Goal: Task Accomplishment & Management: Use online tool/utility

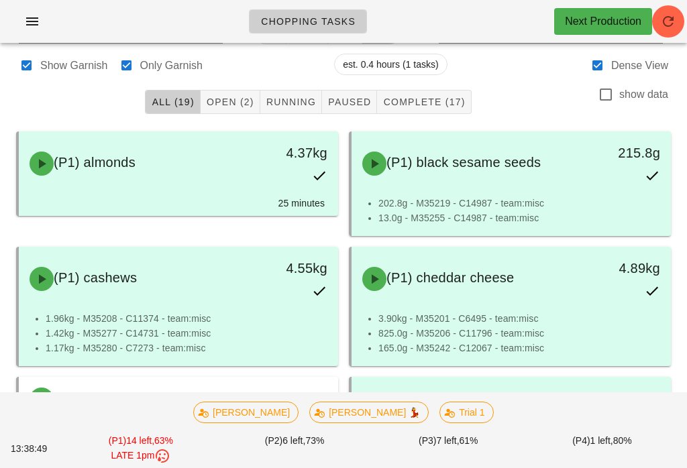
click at [243, 91] on button "Open (2)" at bounding box center [231, 102] width 60 height 24
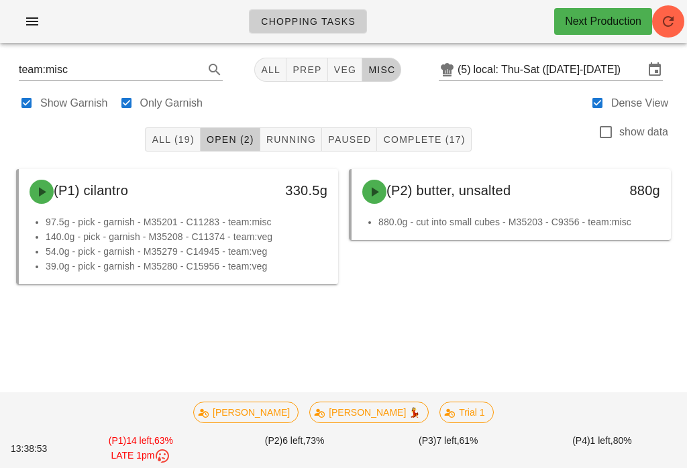
click at [519, 67] on input "local: Thu-Sat ([DATE]-[DATE])" at bounding box center [558, 69] width 170 height 21
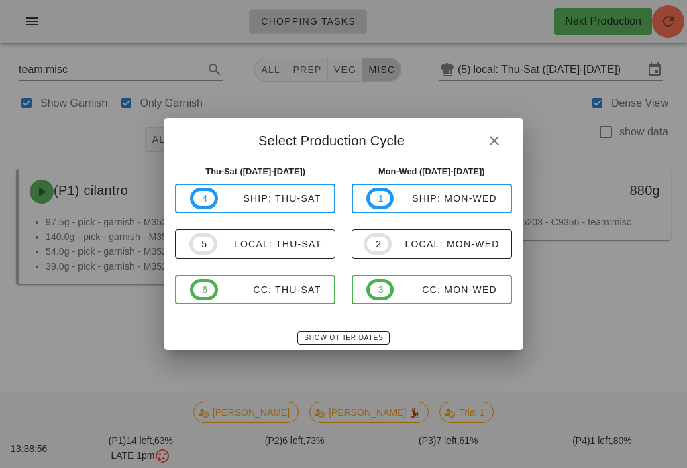
click at [281, 244] on div "local: Thu-Sat" at bounding box center [269, 244] width 105 height 11
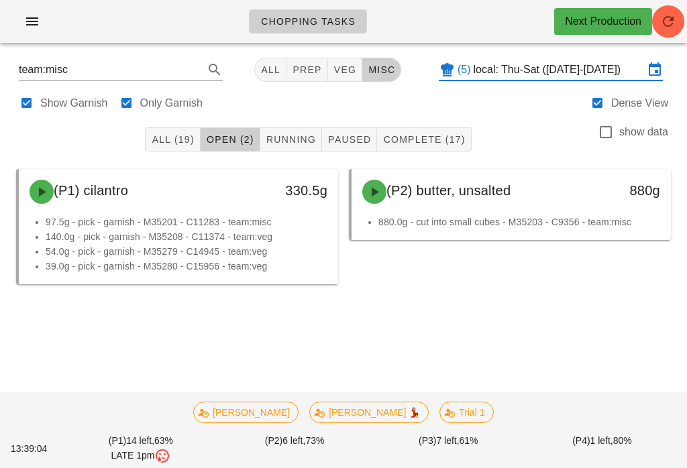
click at [539, 66] on input "local: Thu-Sat ([DATE]-[DATE])" at bounding box center [558, 69] width 170 height 21
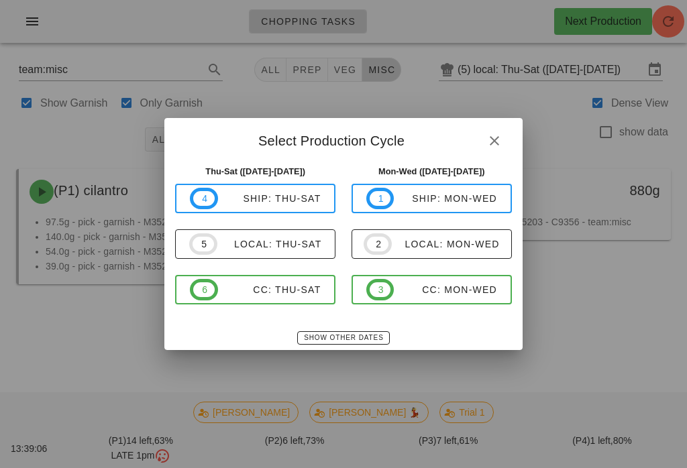
click at [447, 245] on div "local: Mon-Wed" at bounding box center [446, 244] width 108 height 11
type input "local: Mon-Wed (Sep 1-Sep 3)"
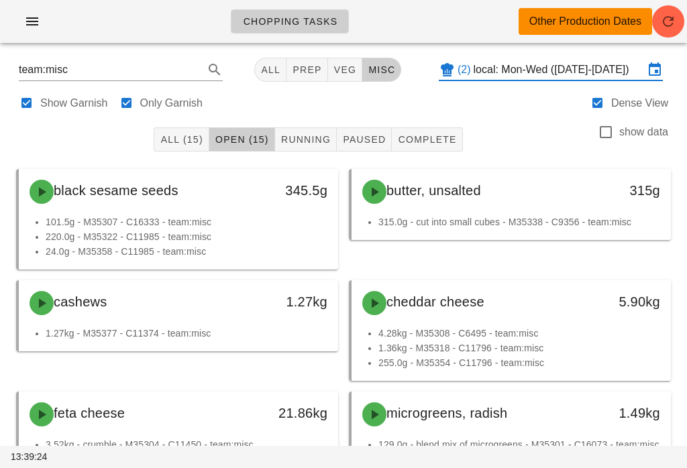
click at [341, 70] on span "veg" at bounding box center [344, 69] width 23 height 11
type input "team:veg"
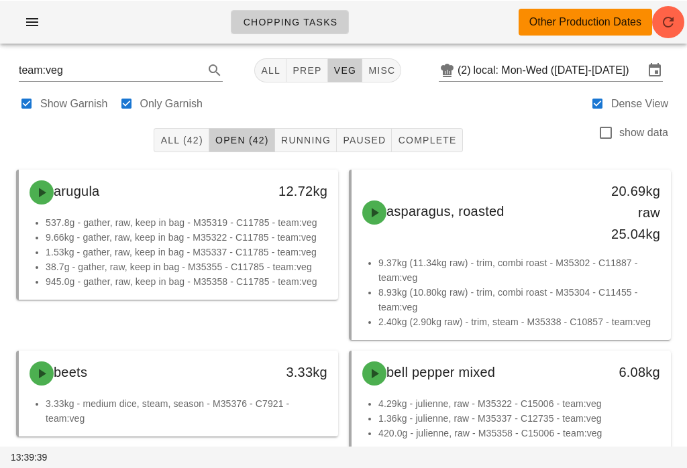
click at [520, 64] on input "local: Mon-Wed (Sep 1-Sep 3)" at bounding box center [558, 69] width 170 height 21
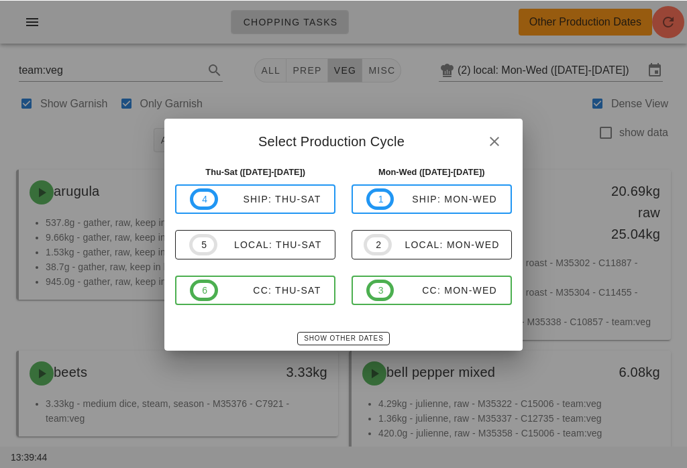
click at [276, 254] on span "5 local: Thu-Sat" at bounding box center [255, 243] width 132 height 21
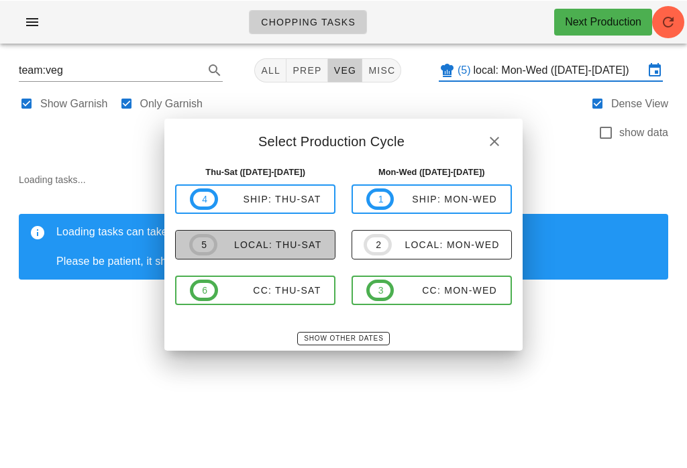
type input "local: Thu-Sat ([DATE]-[DATE])"
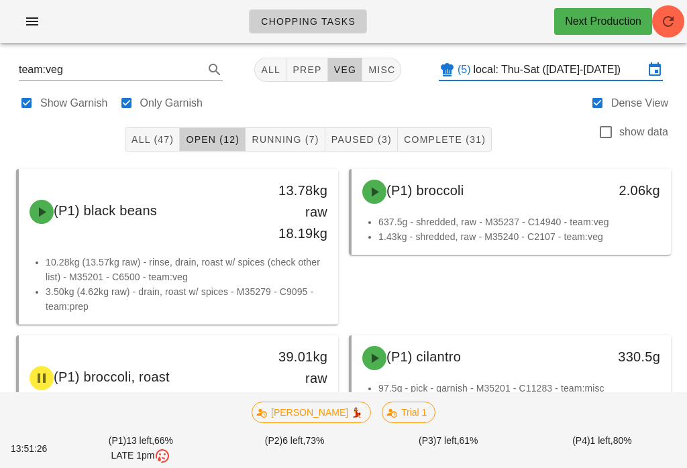
click at [294, 144] on span "Running (7)" at bounding box center [285, 139] width 68 height 11
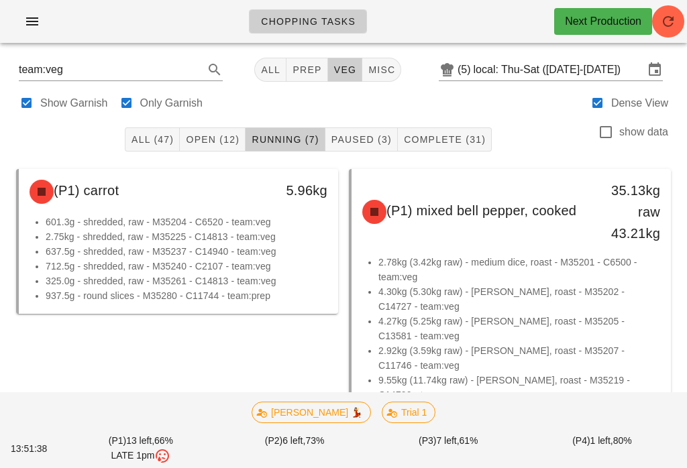
click at [445, 137] on span "Complete (31)" at bounding box center [444, 139] width 82 height 11
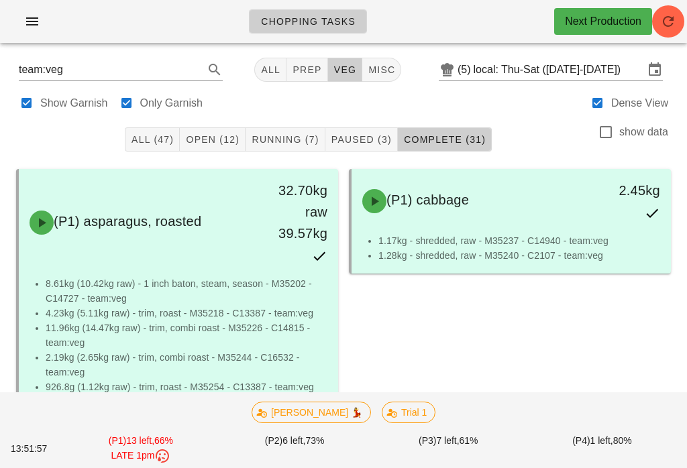
click at [365, 141] on span "Paused (3)" at bounding box center [361, 139] width 61 height 11
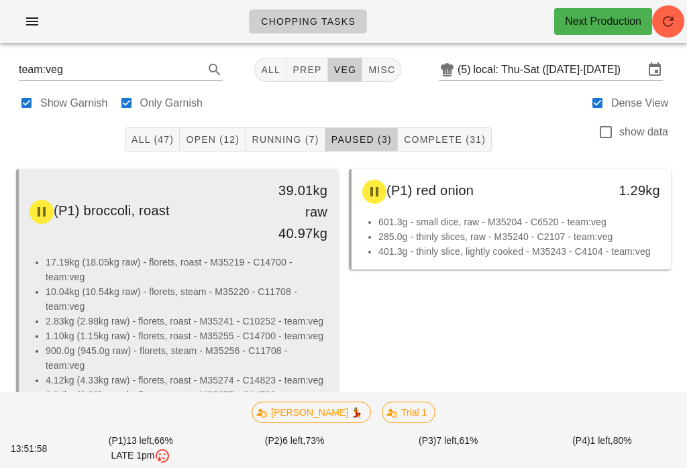
click at [184, 299] on li "10.04kg (10.54kg raw) - florets, steam - M35220 - C11708 - team:veg" at bounding box center [187, 299] width 282 height 30
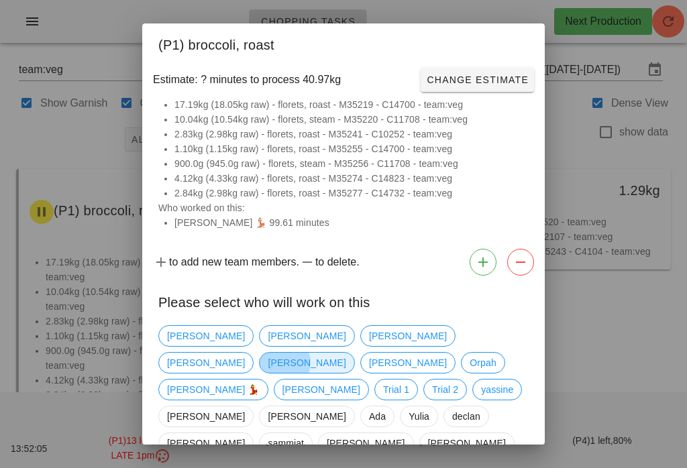
click at [345, 353] on span "[PERSON_NAME]" at bounding box center [307, 363] width 78 height 20
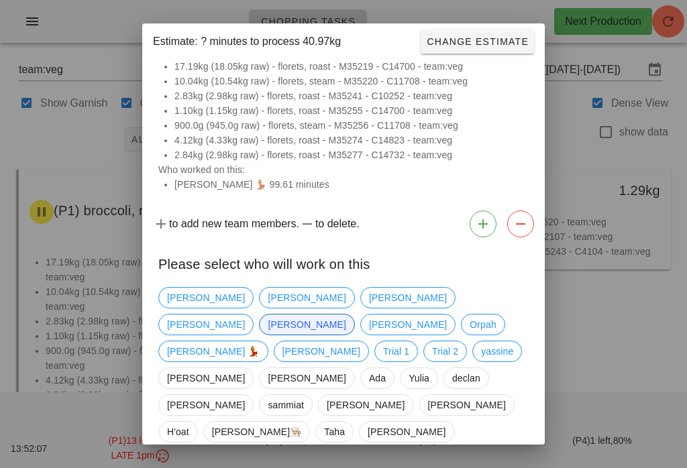
scroll to position [36, 0]
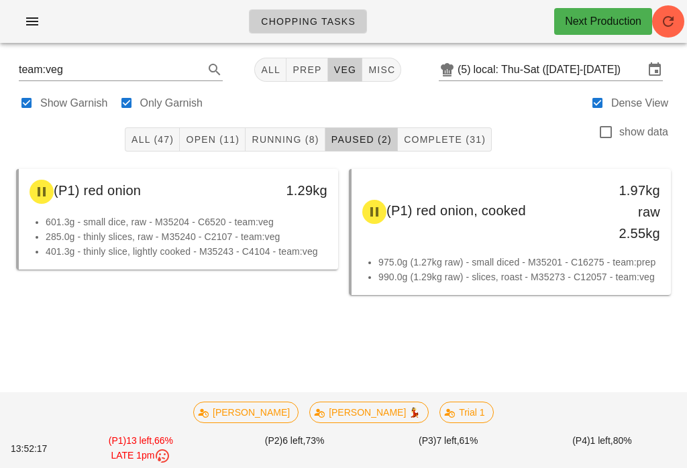
click at [451, 131] on button "Complete (31)" at bounding box center [445, 139] width 94 height 24
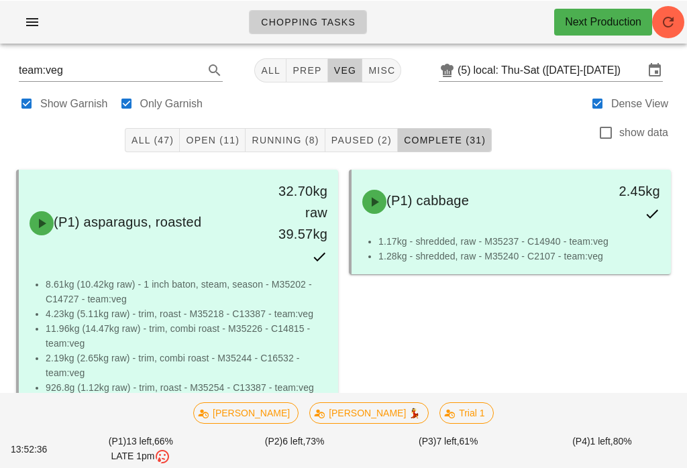
click at [284, 130] on button "Running (8)" at bounding box center [284, 139] width 79 height 24
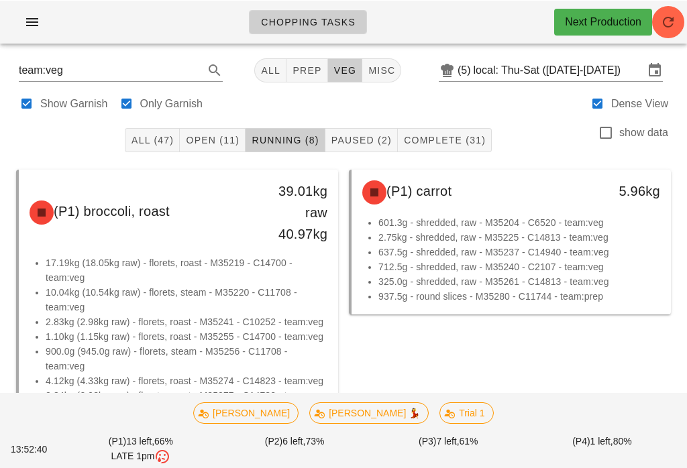
click at [220, 122] on div "All (47) Open (11) Running (8) Paused (2) Complete (31) show data" at bounding box center [343, 139] width 671 height 43
click at [217, 141] on span "Open (11)" at bounding box center [212, 139] width 54 height 11
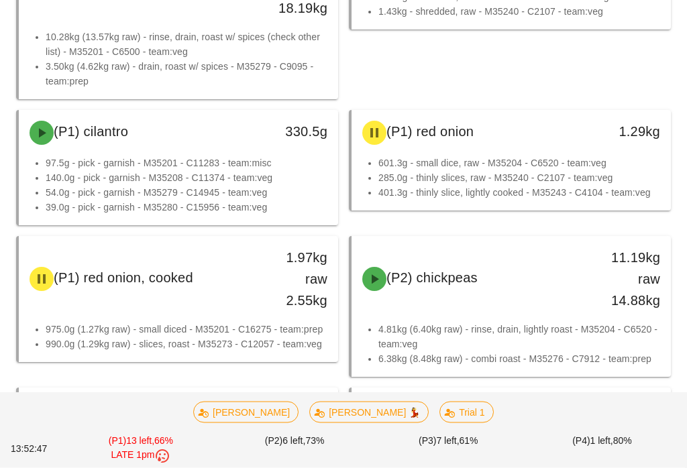
scroll to position [225, 0]
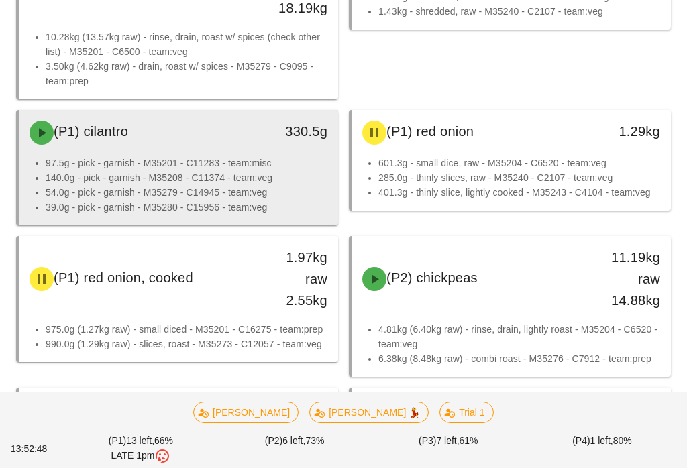
click at [203, 157] on li "97.5g - pick - garnish - M35201 - C11283 - team:misc" at bounding box center [187, 163] width 282 height 15
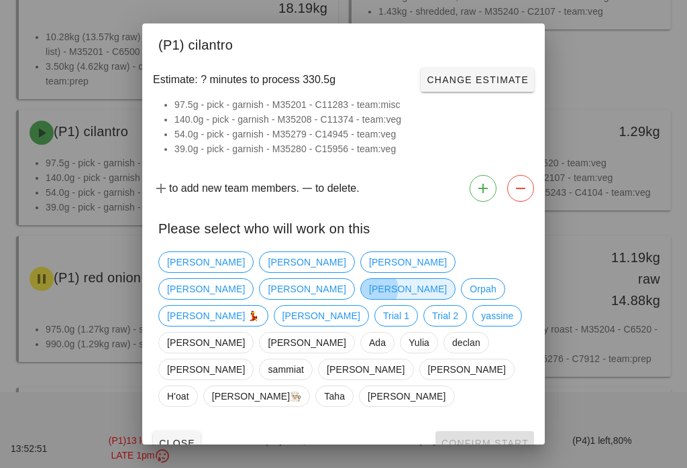
click at [455, 282] on span "[PERSON_NAME]" at bounding box center [407, 288] width 95 height 21
click at [501, 438] on span "Confirm Start" at bounding box center [485, 443] width 88 height 11
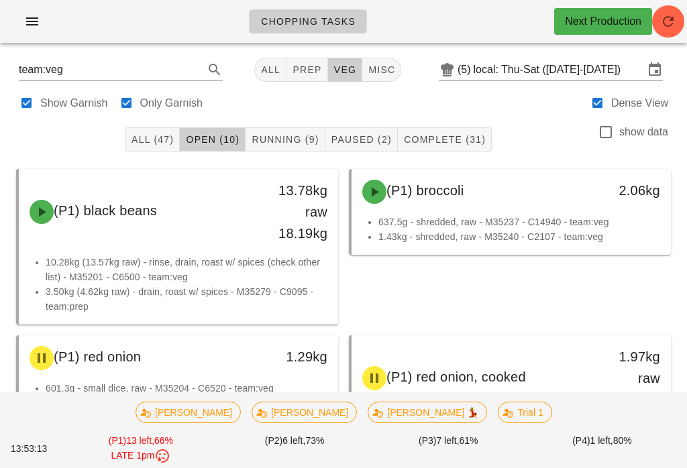
click at [456, 135] on span "Complete (31)" at bounding box center [444, 139] width 82 height 11
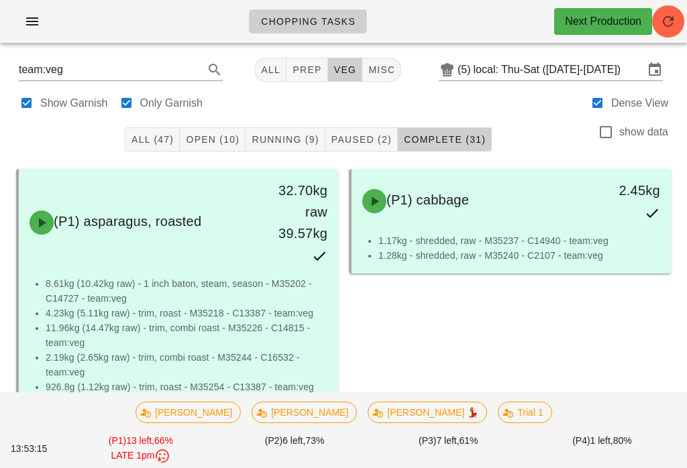
click at [366, 148] on button "Paused (2)" at bounding box center [361, 139] width 72 height 24
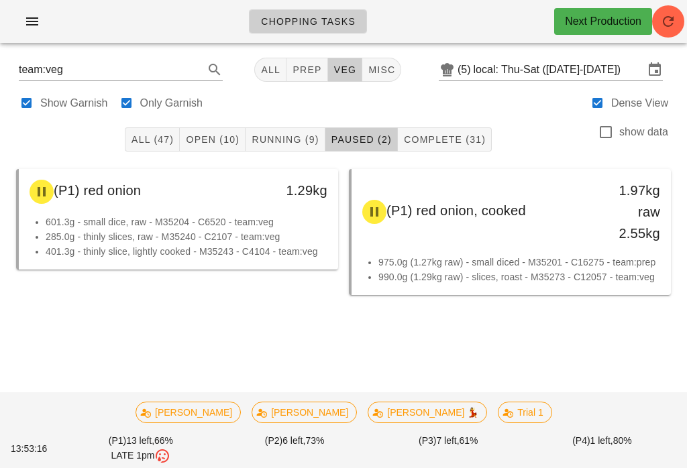
click at [280, 136] on span "Running (9)" at bounding box center [285, 139] width 68 height 11
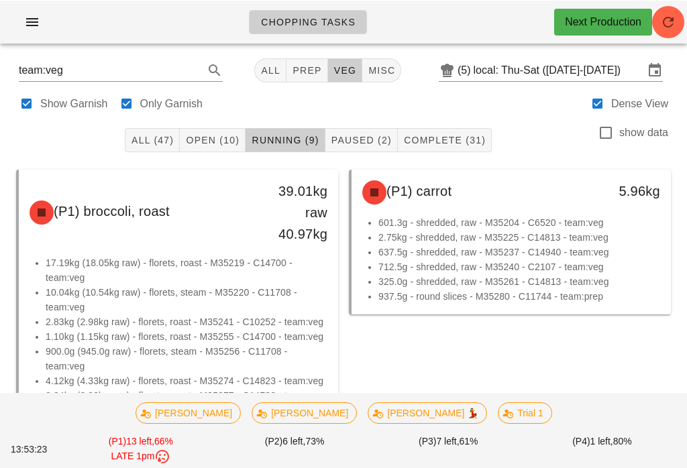
click at [215, 139] on span "Open (10)" at bounding box center [212, 139] width 54 height 11
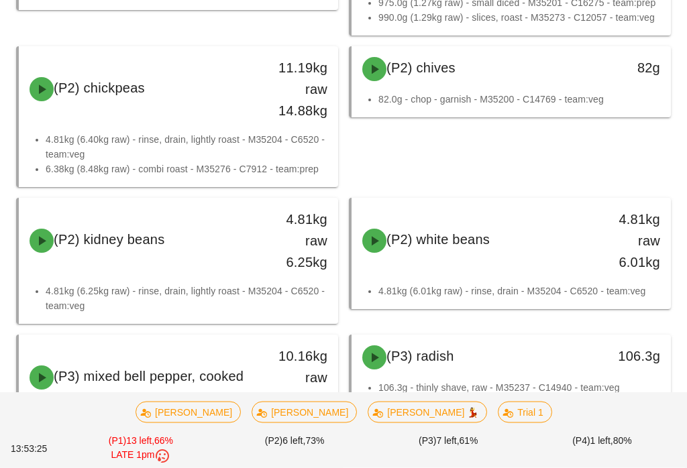
scroll to position [524, 0]
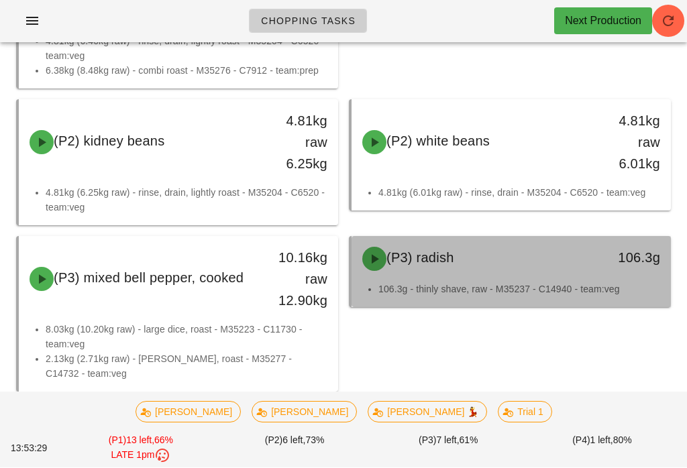
click at [487, 272] on div "(P3) radish" at bounding box center [471, 259] width 235 height 40
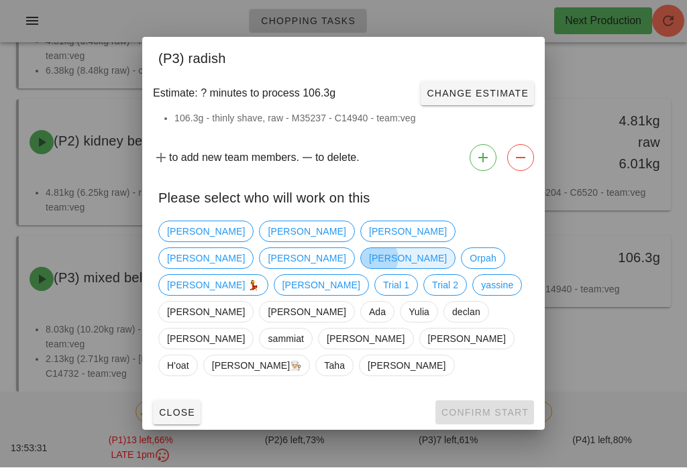
click at [447, 269] on span "[PERSON_NAME]" at bounding box center [408, 259] width 78 height 20
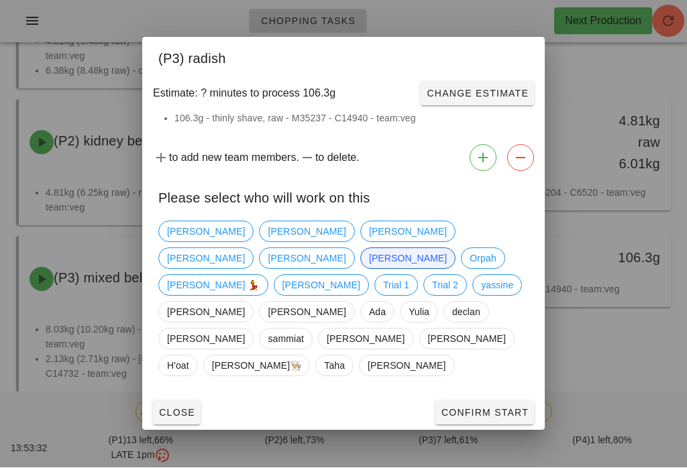
click at [509, 408] on span "Confirm Start" at bounding box center [485, 413] width 88 height 11
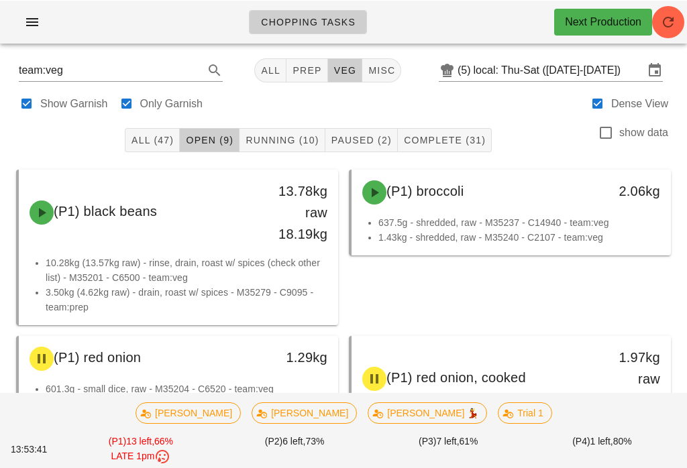
click at [290, 134] on span "Running (10)" at bounding box center [282, 139] width 74 height 11
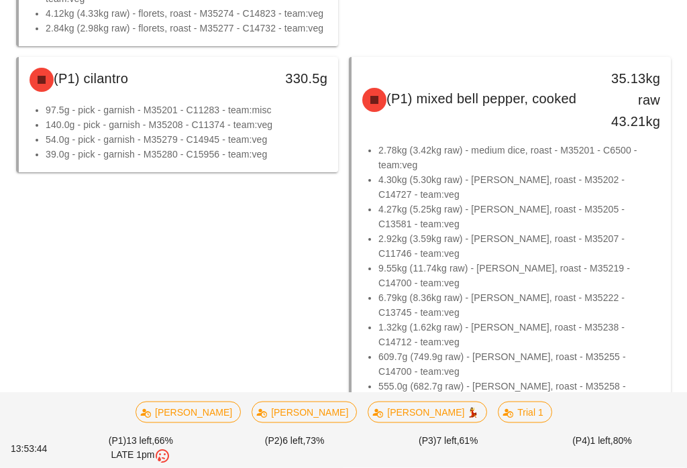
scroll to position [367, 0]
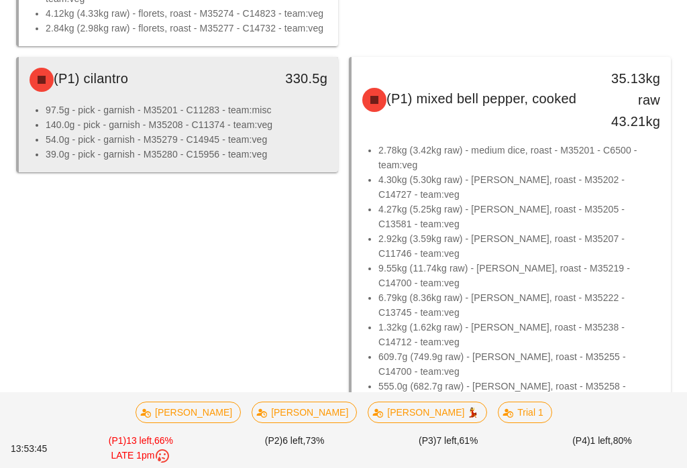
click at [180, 95] on div "(P1) cilantro" at bounding box center [138, 80] width 235 height 40
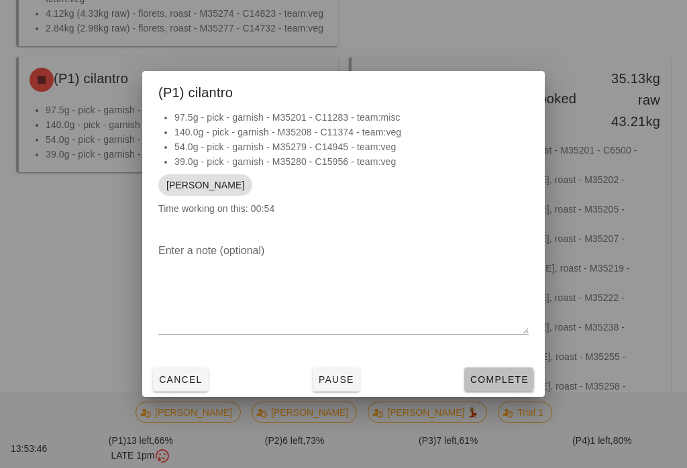
click at [497, 385] on span "Complete" at bounding box center [498, 379] width 59 height 11
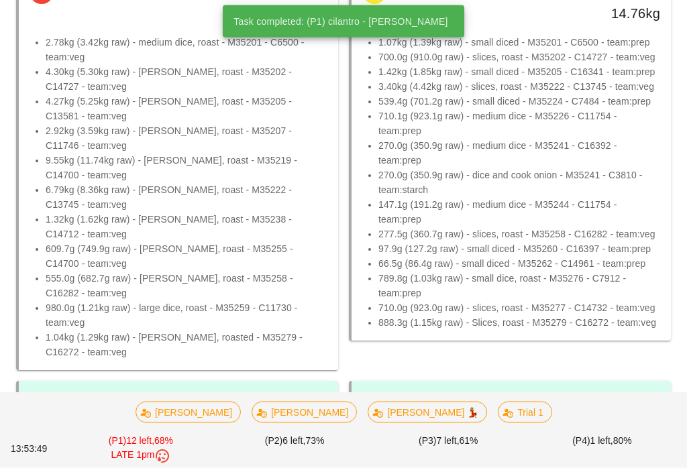
scroll to position [475, 0]
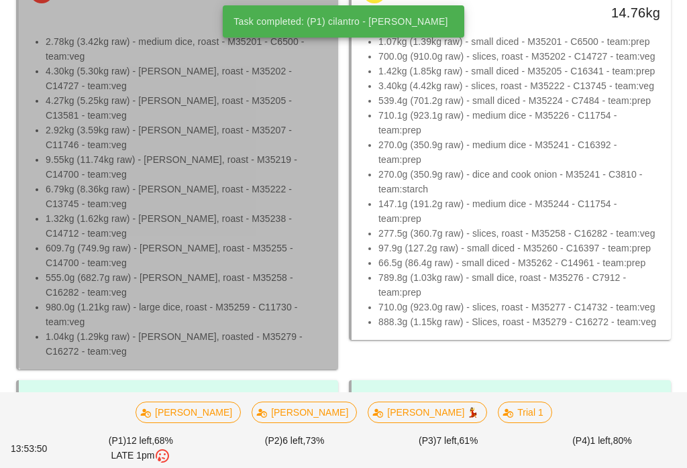
click at [181, 212] on li "1.32kg (1.62kg raw) - [PERSON_NAME], roast - M35238 - C14712 - team:veg" at bounding box center [187, 226] width 282 height 30
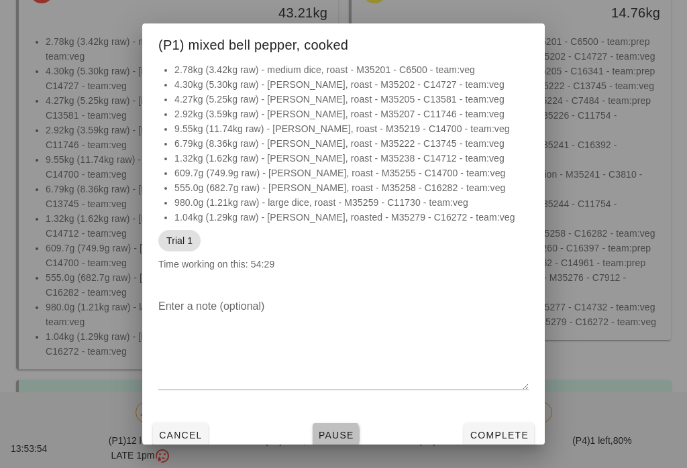
click at [357, 438] on button "Pause" at bounding box center [335, 435] width 47 height 24
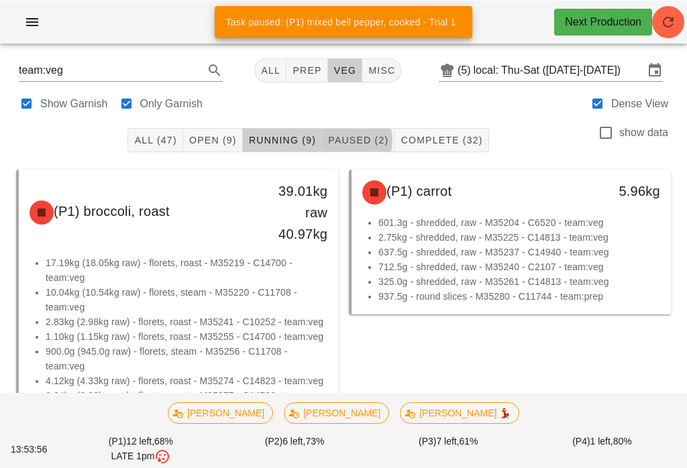
click at [350, 136] on span "Paused (2)" at bounding box center [357, 139] width 61 height 11
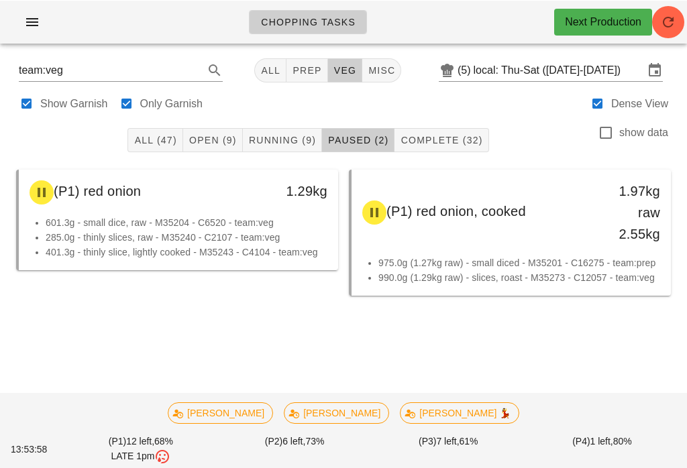
click at [276, 144] on span "Running (9)" at bounding box center [282, 139] width 68 height 11
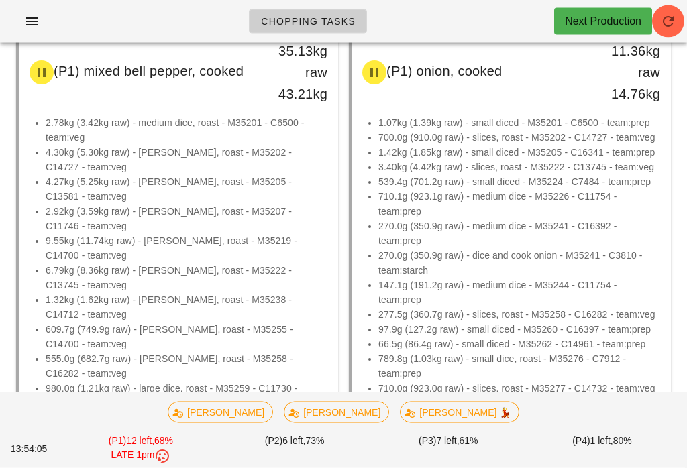
scroll to position [388, 0]
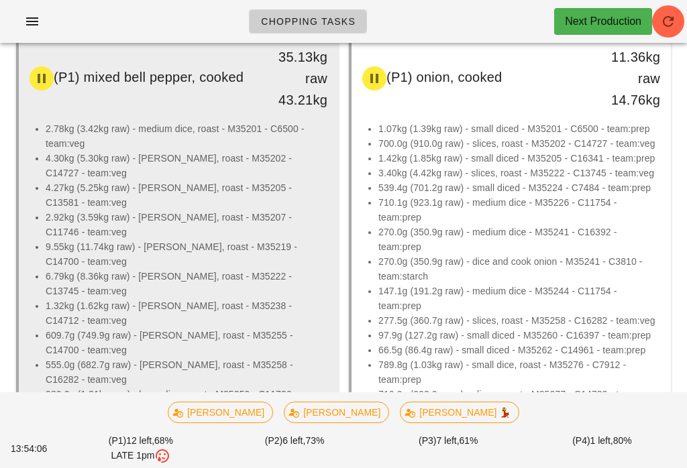
click at [180, 284] on li "6.79kg (8.36kg raw) - [PERSON_NAME], roast - M35222 - C13745 - team:veg" at bounding box center [187, 284] width 282 height 30
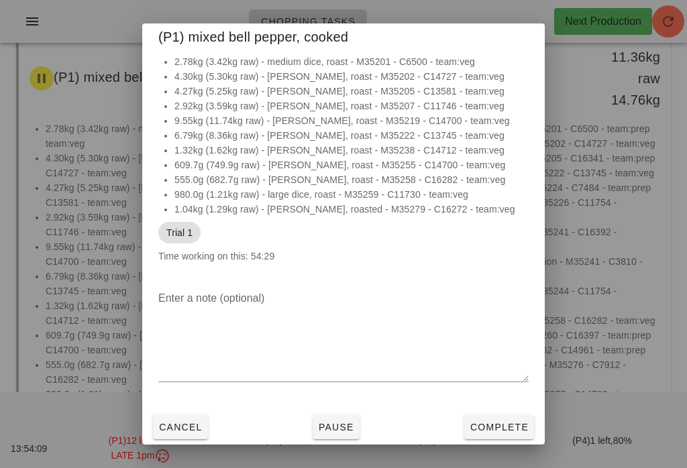
scroll to position [8, 0]
click at [343, 431] on span "Pause" at bounding box center [336, 427] width 36 height 11
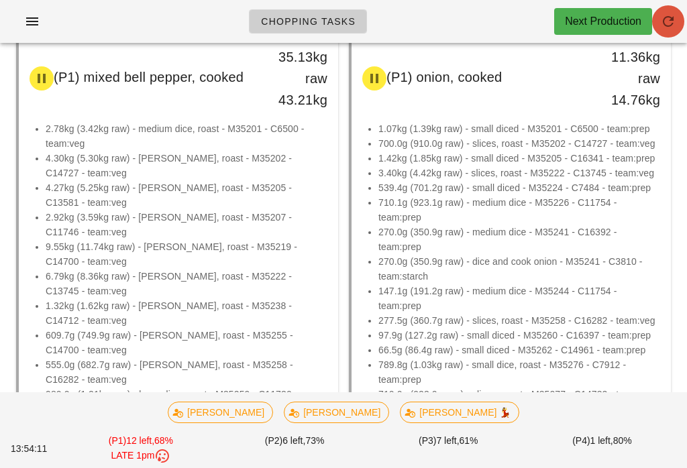
click at [663, 13] on button "button" at bounding box center [668, 21] width 32 height 32
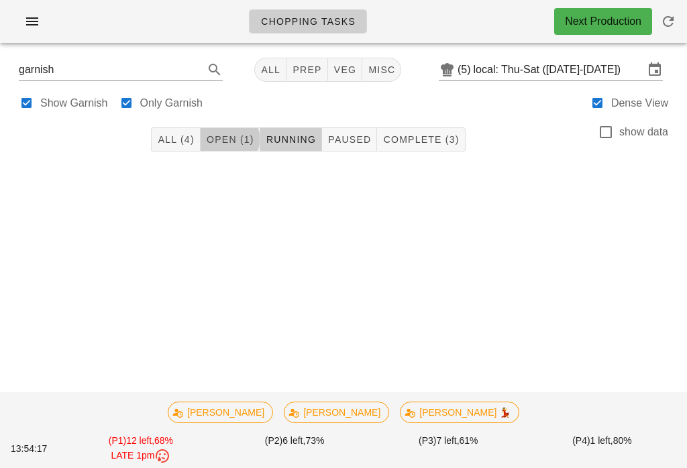
click at [237, 146] on button "Open (1)" at bounding box center [231, 139] width 60 height 24
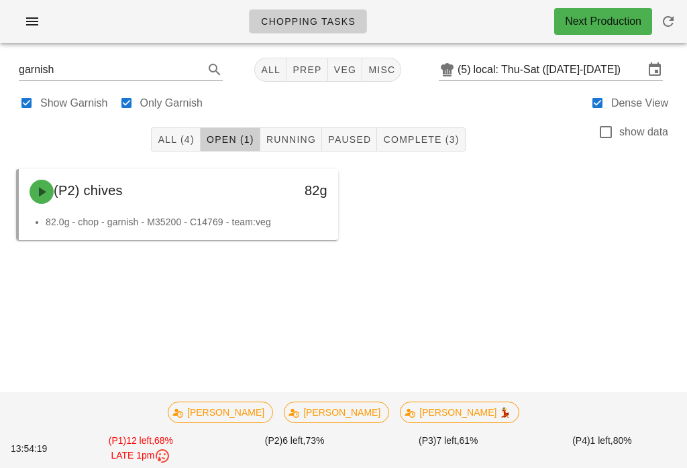
click at [292, 131] on button "Running" at bounding box center [291, 139] width 62 height 24
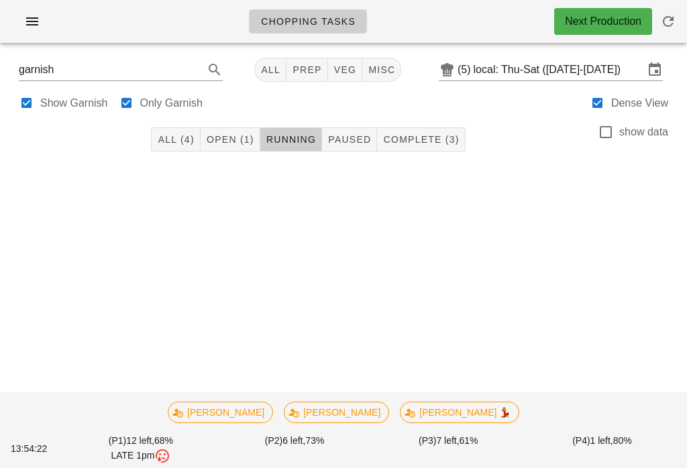
click at [662, 7] on button "button" at bounding box center [668, 21] width 32 height 32
click at [333, 64] on span "veg" at bounding box center [344, 69] width 23 height 11
type input "team:veg"
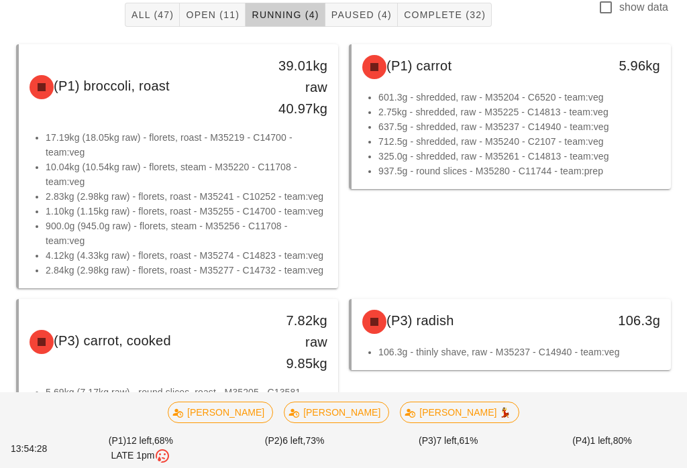
scroll to position [187, 0]
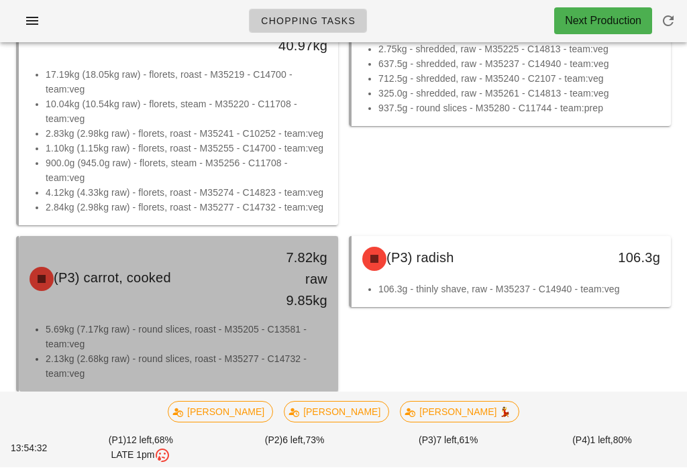
click at [192, 319] on div "(P3) carrot, cooked 7.82kg raw 9.85kg" at bounding box center [178, 280] width 319 height 86
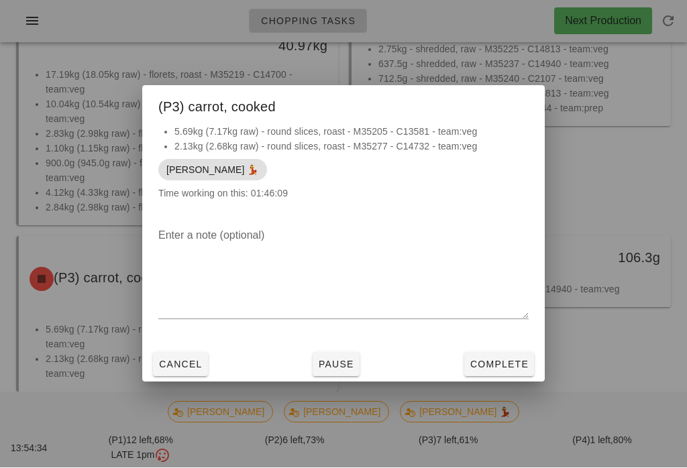
click at [500, 370] on span "Complete" at bounding box center [498, 364] width 59 height 11
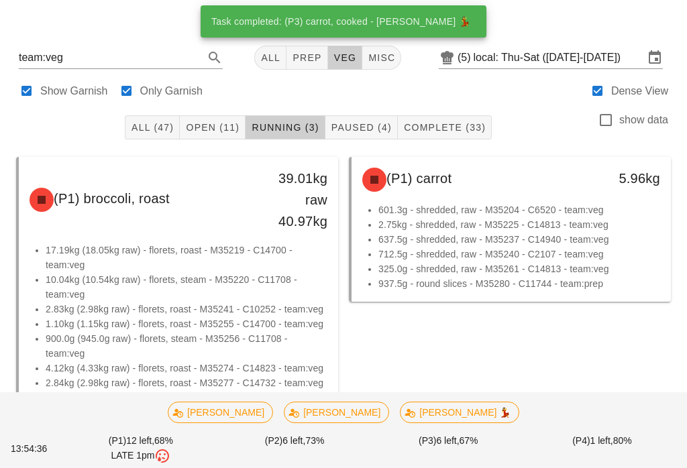
scroll to position [103, 0]
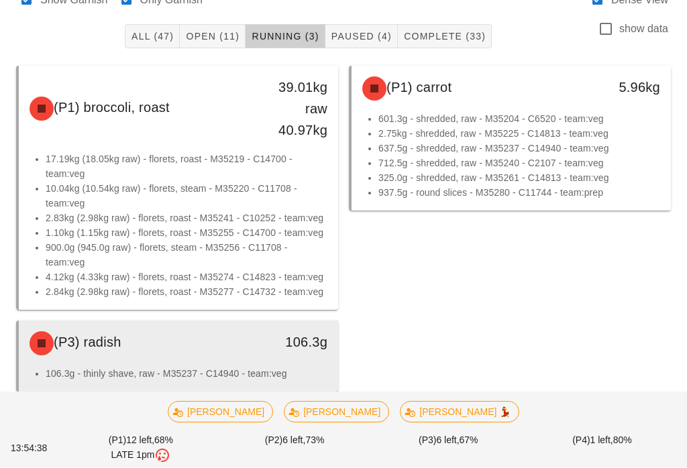
click at [209, 361] on div "(P3) radish" at bounding box center [138, 344] width 235 height 40
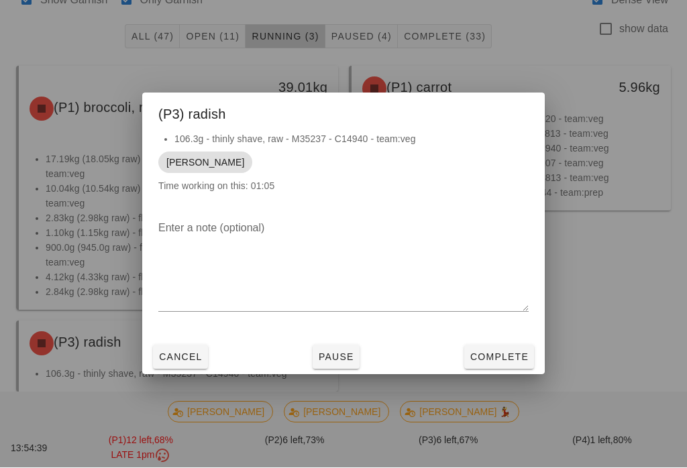
click at [493, 369] on button "Complete" at bounding box center [499, 357] width 70 height 24
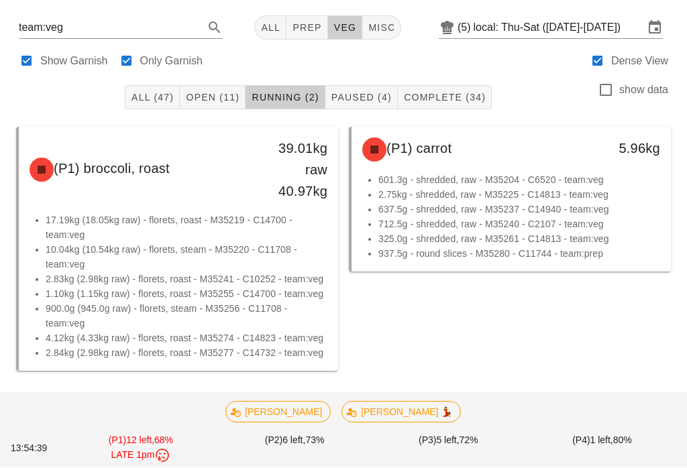
scroll to position [21, 0]
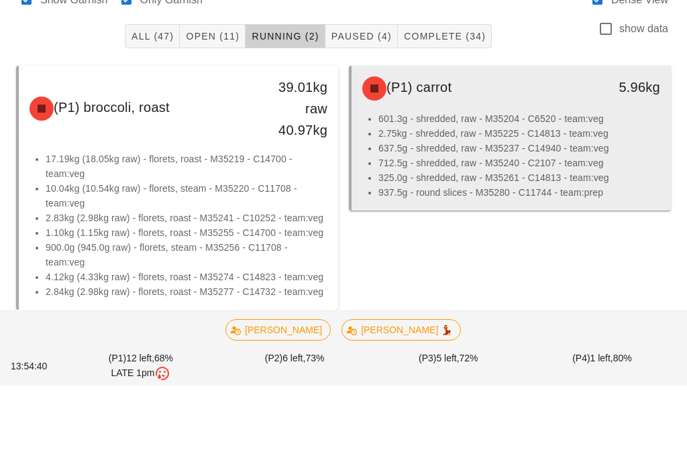
click at [435, 194] on li "601.3g - shredded, raw - M35204 - C6520 - team:veg" at bounding box center [519, 201] width 282 height 15
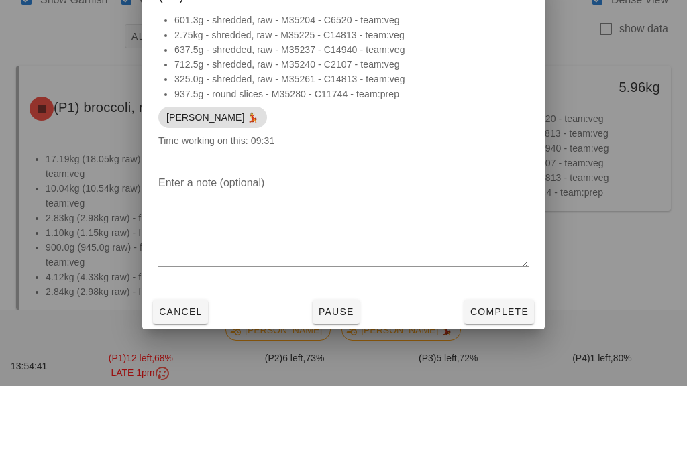
click at [512, 401] on div at bounding box center [343, 234] width 687 height 468
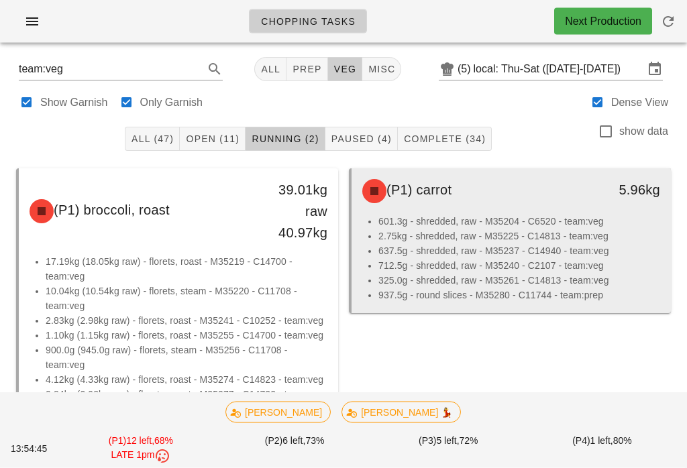
scroll to position [1, 0]
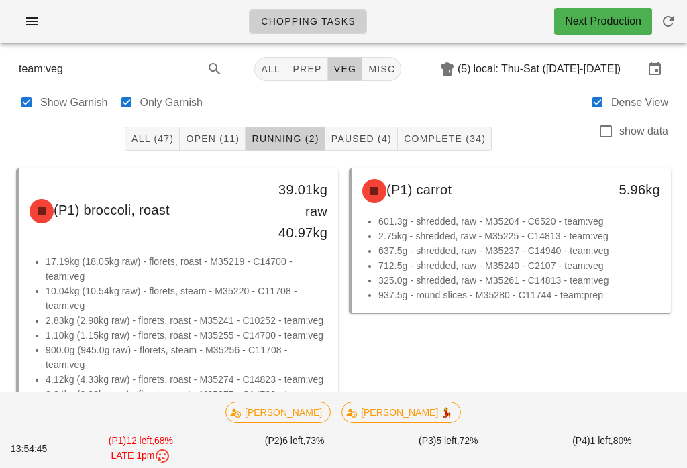
click at [364, 138] on span "Paused (4)" at bounding box center [361, 138] width 61 height 11
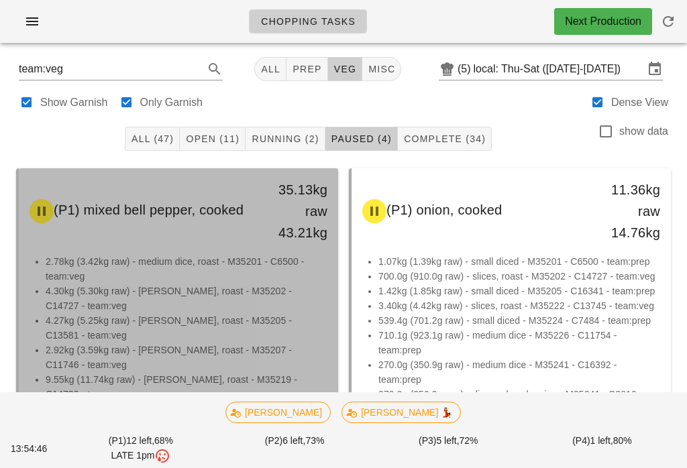
click at [207, 361] on li "2.92kg (3.59kg raw) - [PERSON_NAME], roast - M35207 - C11746 - team:veg" at bounding box center [187, 358] width 282 height 30
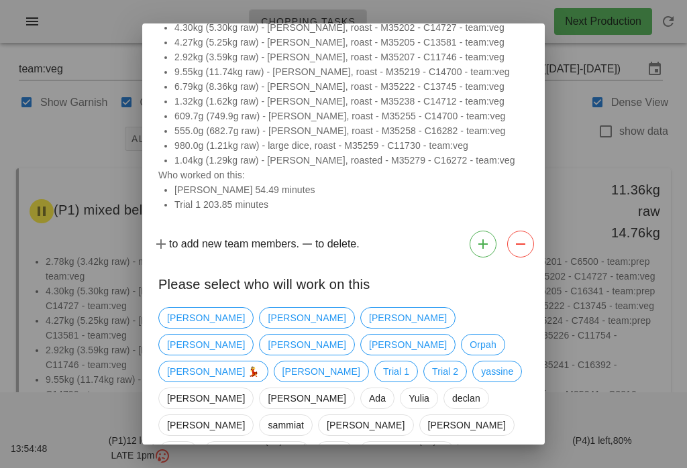
scroll to position [91, 0]
click at [469, 341] on span "Orpah" at bounding box center [482, 345] width 26 height 20
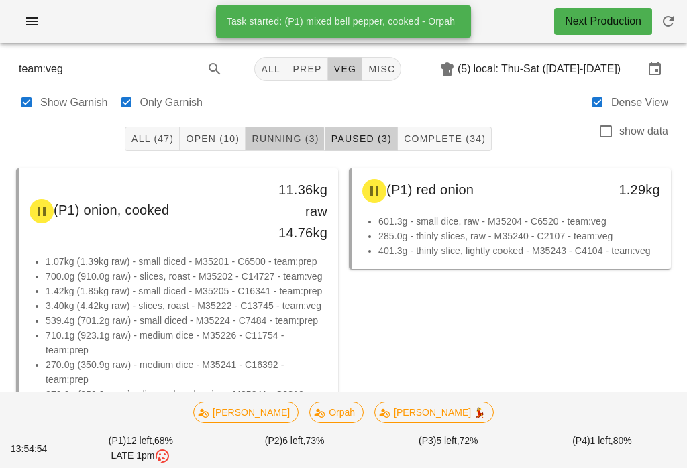
click at [296, 143] on span "Running (3)" at bounding box center [285, 138] width 68 height 11
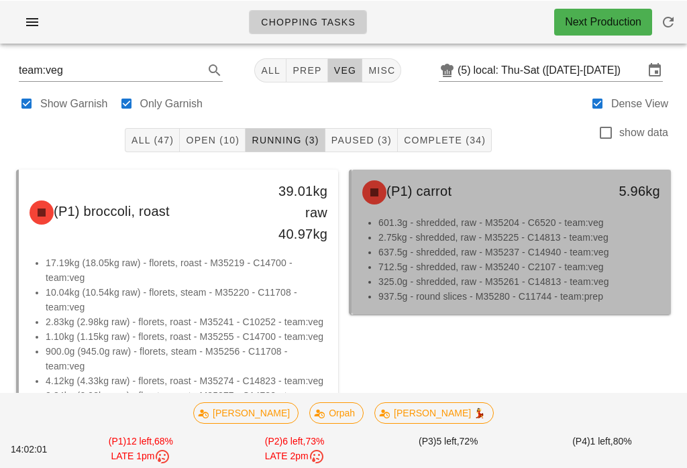
click at [556, 252] on li "637.5g - shredded, raw - M35237 - C14940 - team:veg" at bounding box center [519, 251] width 282 height 15
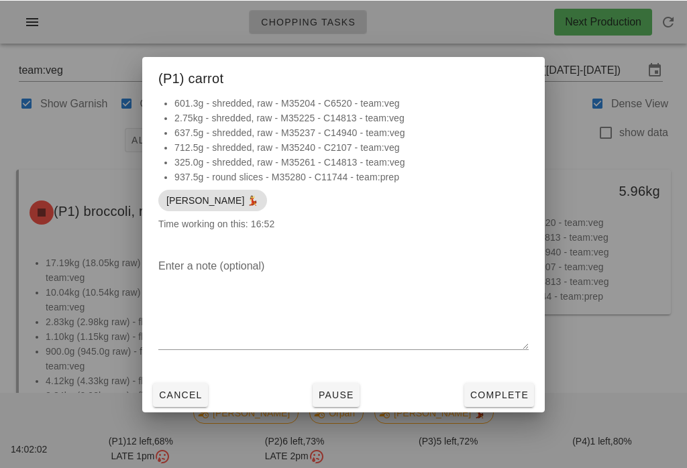
click at [501, 397] on span "Complete" at bounding box center [498, 394] width 59 height 11
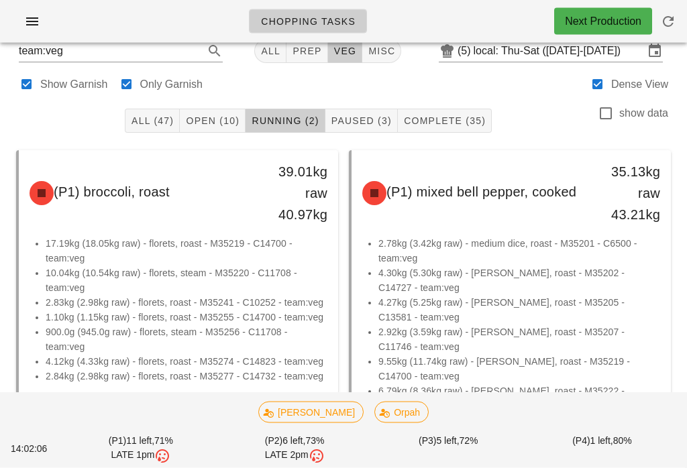
scroll to position [19, 0]
click at [359, 115] on span "Paused (3)" at bounding box center [361, 120] width 61 height 11
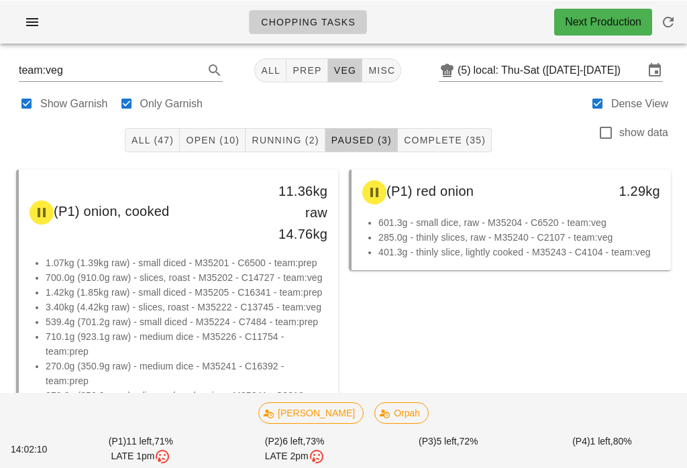
click at [457, 128] on button "Complete (35)" at bounding box center [445, 139] width 94 height 24
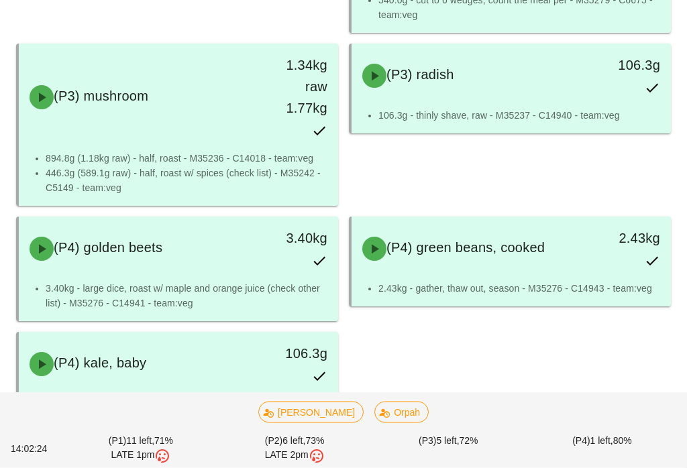
scroll to position [3173, 0]
